Goal: Transaction & Acquisition: Subscribe to service/newsletter

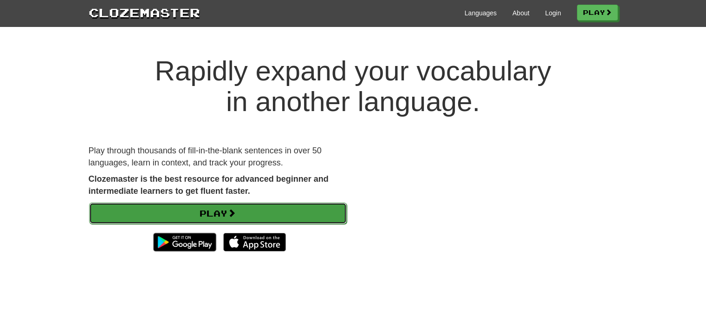
click at [290, 209] on link "Play" at bounding box center [218, 212] width 258 height 21
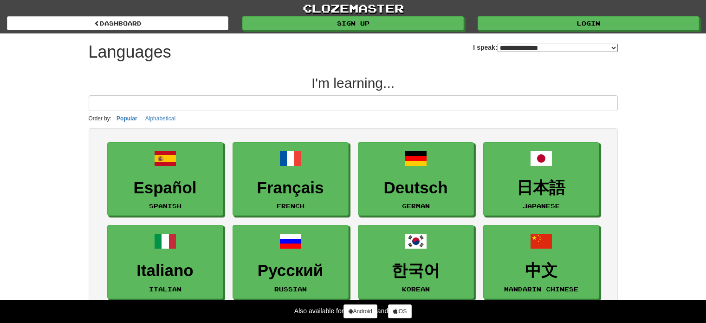
select select "*******"
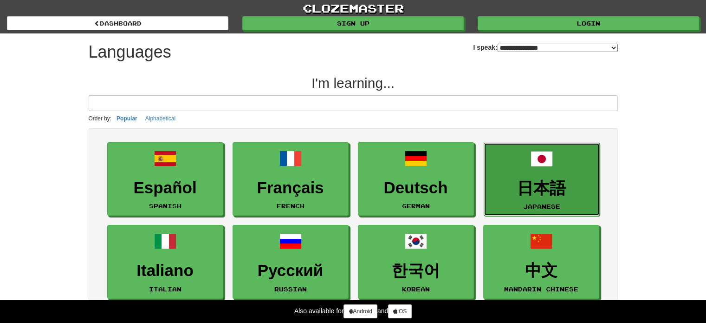
click at [540, 170] on link "日本語 Japanese" at bounding box center [542, 180] width 116 height 74
